Goal: Task Accomplishment & Management: Use online tool/utility

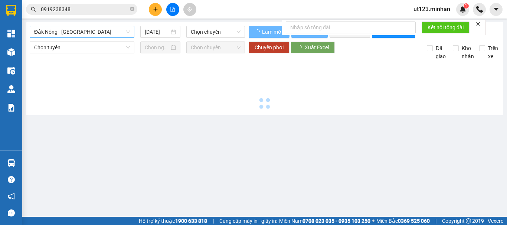
click at [65, 32] on span "Đắk Nông - [GEOGRAPHIC_DATA]" at bounding box center [82, 31] width 96 height 11
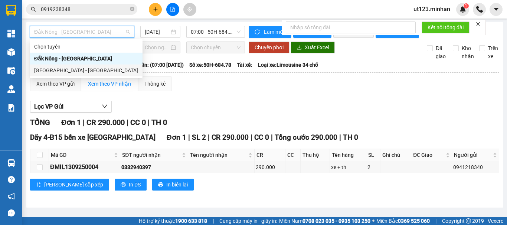
click at [78, 70] on div "[GEOGRAPHIC_DATA] - [GEOGRAPHIC_DATA]" at bounding box center [86, 70] width 104 height 8
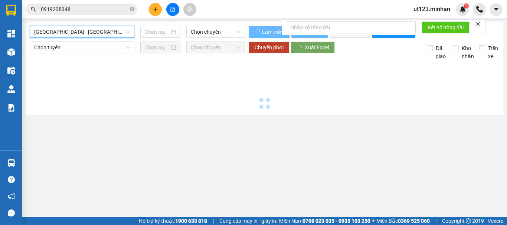
type input "[DATE]"
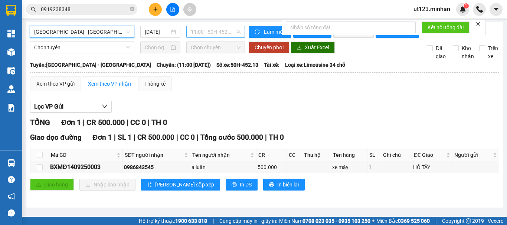
click at [213, 32] on span "11:00 - 50H-452.13" at bounding box center [216, 31] width 50 height 11
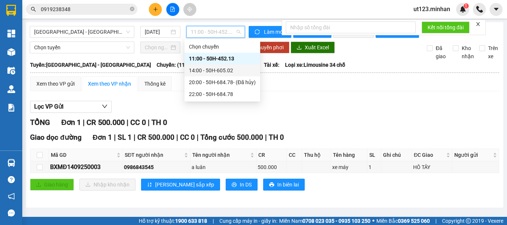
click at [225, 70] on div "14:00 - 50H-605.02" at bounding box center [222, 70] width 67 height 8
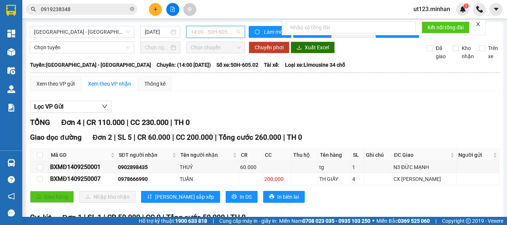
click at [209, 37] on span "14:00 - 50H-605.02" at bounding box center [216, 31] width 50 height 11
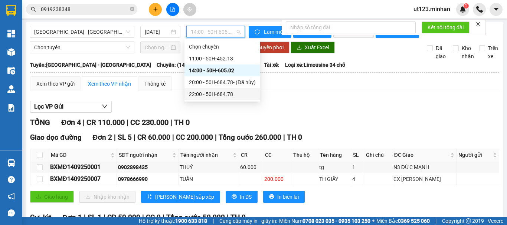
click at [222, 90] on div "22:00 - 50H-684.78" at bounding box center [222, 94] width 67 height 8
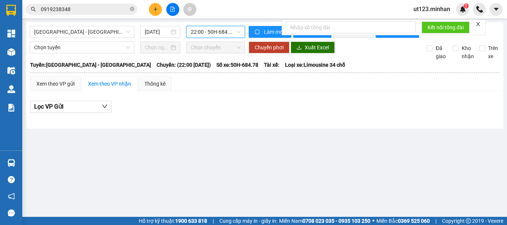
click at [216, 34] on span "22:00 - 50H-684.78" at bounding box center [216, 31] width 50 height 11
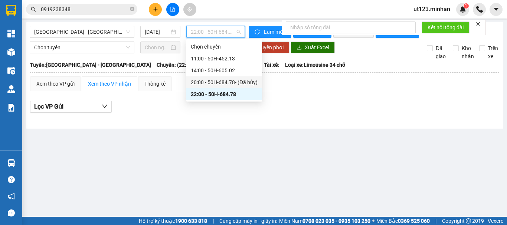
click at [225, 82] on div "20:00 - 50H-684.78 - (Đã hủy)" at bounding box center [224, 82] width 67 height 8
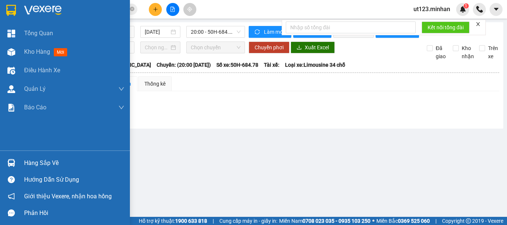
click at [16, 9] on div at bounding box center [11, 10] width 13 height 13
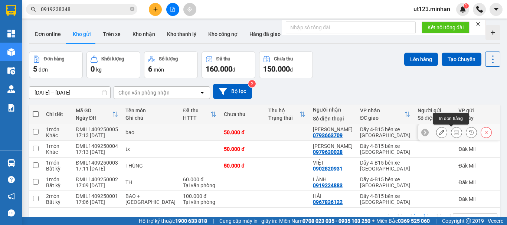
click at [454, 133] on icon at bounding box center [456, 132] width 5 height 5
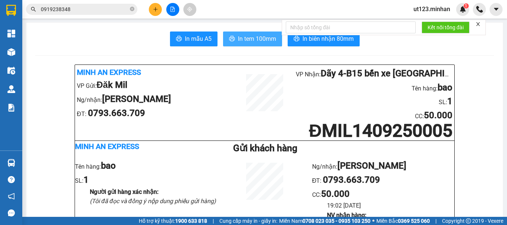
click at [264, 39] on span "In tem 100mm" at bounding box center [257, 38] width 38 height 9
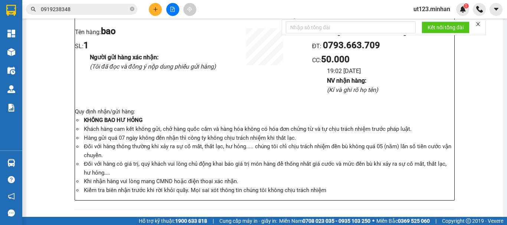
scroll to position [148, 0]
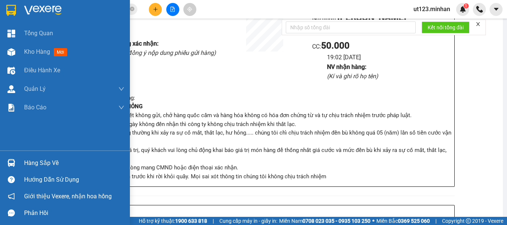
click at [9, 13] on img at bounding box center [11, 10] width 10 height 11
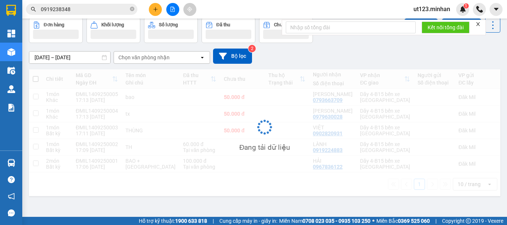
scroll to position [34, 0]
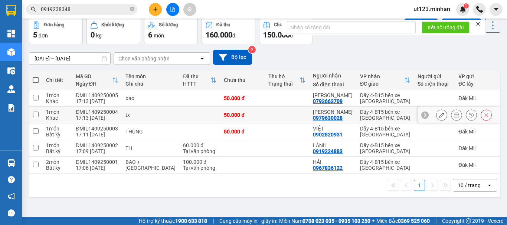
click at [454, 114] on icon at bounding box center [456, 114] width 5 height 5
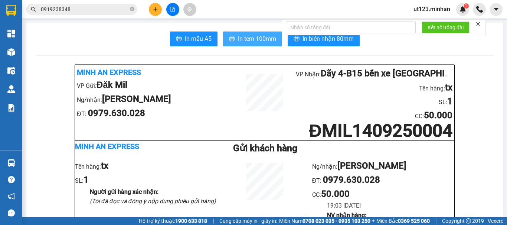
drag, startPoint x: 260, startPoint y: 37, endPoint x: 342, endPoint y: 147, distance: 136.5
click at [261, 37] on span "In tem 100mm" at bounding box center [257, 38] width 38 height 9
click at [394, 202] on li "19:03 [DATE]" at bounding box center [390, 205] width 127 height 9
